Goal: Information Seeking & Learning: Learn about a topic

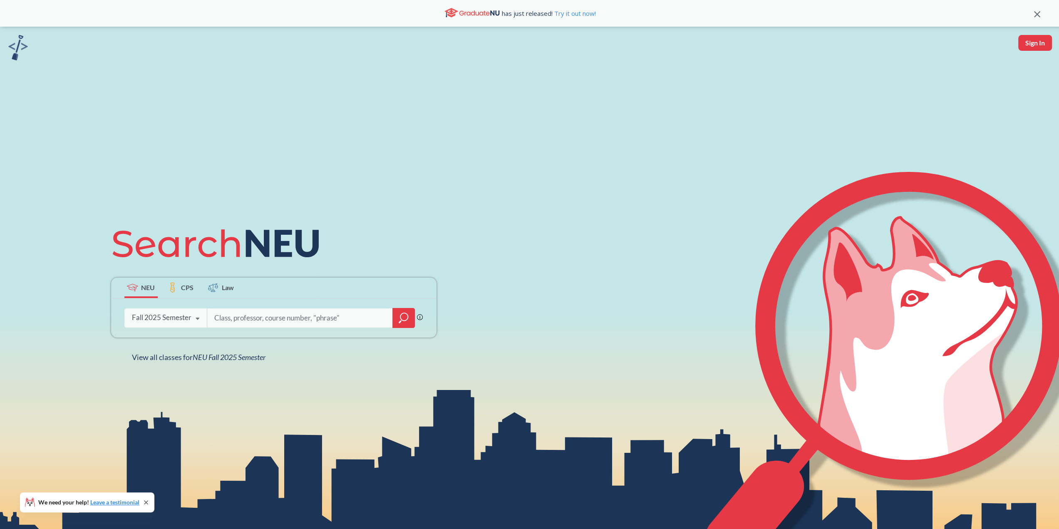
click at [226, 318] on input "search" at bounding box center [299, 317] width 173 height 17
type input "PHDL 7600"
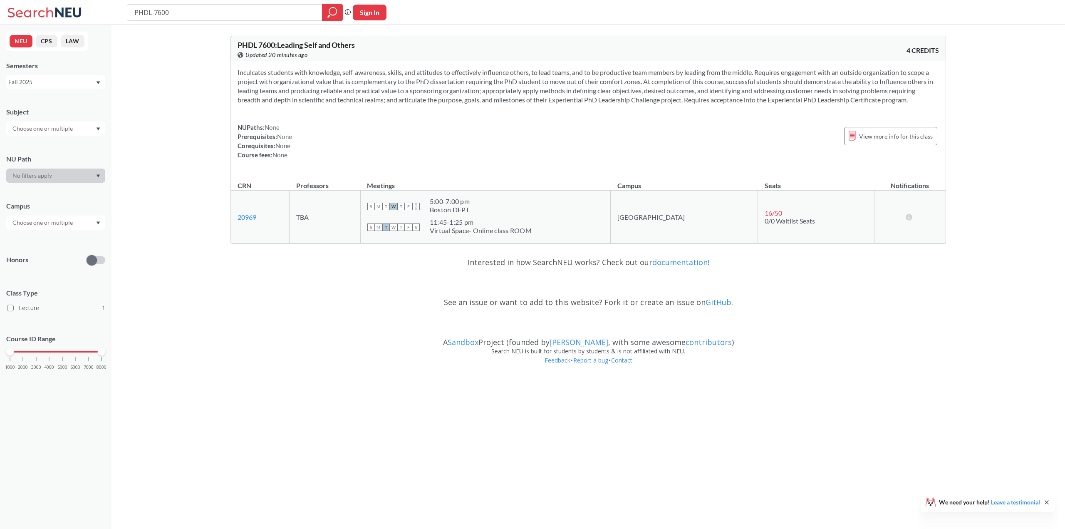
drag, startPoint x: 521, startPoint y: 213, endPoint x: 445, endPoint y: 208, distance: 76.4
click at [445, 208] on div "S M T W T F S 5:00 - 7:00 pm Boston DEPT" at bounding box center [485, 206] width 236 height 18
click at [517, 225] on div "11:45 - 1:25 pm" at bounding box center [481, 222] width 102 height 8
click at [512, 215] on div "S M T W T F S 5:00 - 7:00 pm Boston DEPT" at bounding box center [485, 206] width 236 height 18
drag, startPoint x: 465, startPoint y: 213, endPoint x: 493, endPoint y: 213, distance: 27.5
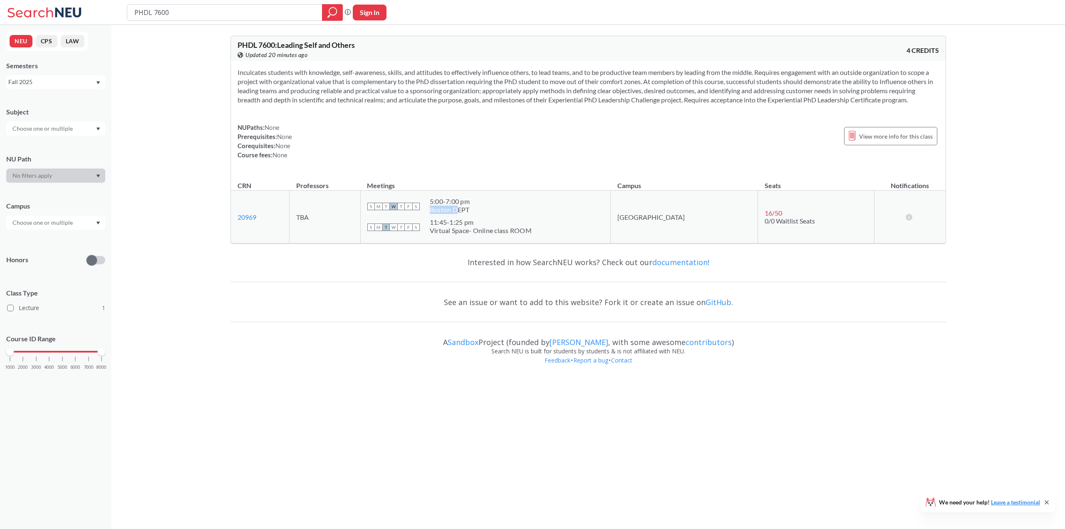
click at [470, 213] on div "Boston DEPT" at bounding box center [450, 210] width 40 height 8
click at [507, 210] on div "S M T W T F S 5:00 - 7:00 pm Boston DEPT" at bounding box center [485, 206] width 236 height 18
